Goal: Check status: Check status

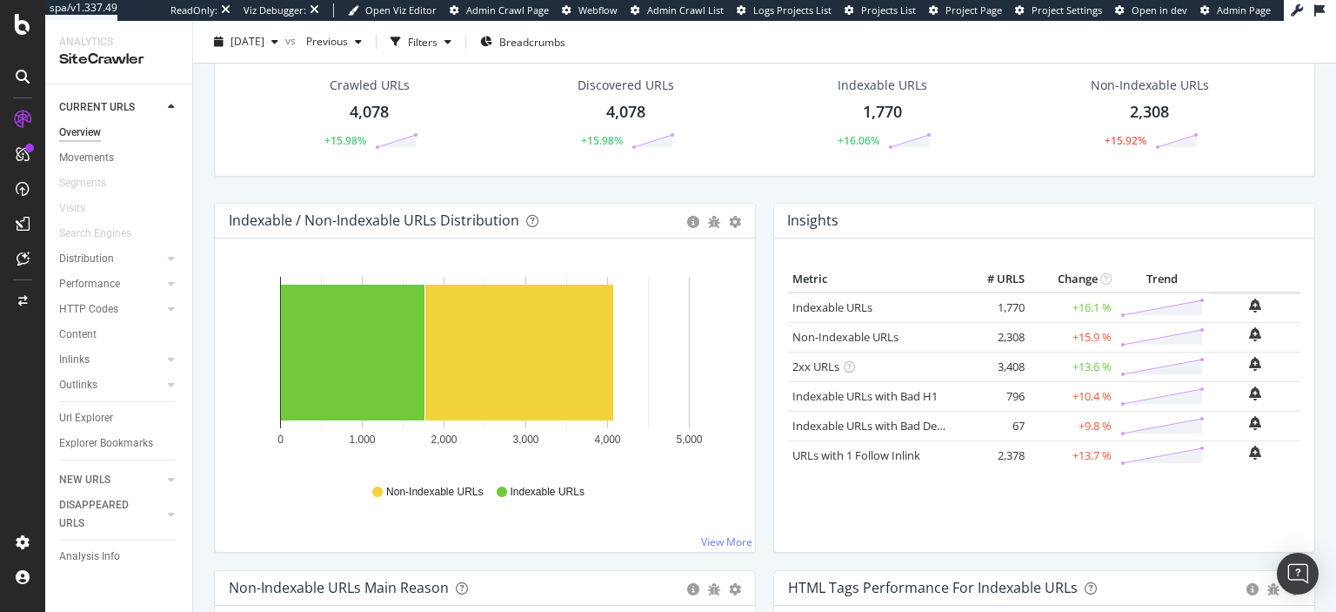
scroll to position [77, 0]
